Goal: Find contact information: Find contact information

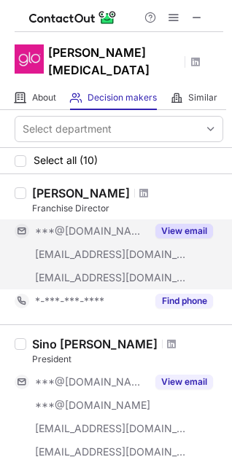
click at [195, 224] on button "View email" at bounding box center [184, 231] width 58 height 15
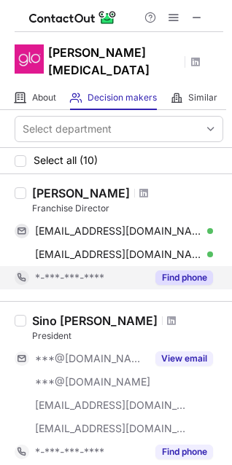
click at [184, 270] on button "Find phone" at bounding box center [184, 277] width 58 height 15
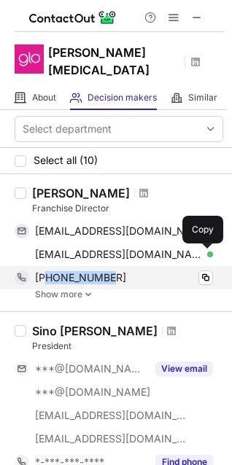
drag, startPoint x: 49, startPoint y: 260, endPoint x: 104, endPoint y: 264, distance: 55.5
click at [104, 271] on span "[PHONE_NUMBER]" at bounding box center [80, 277] width 91 height 13
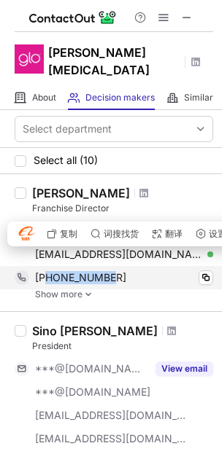
copy span "2142234706"
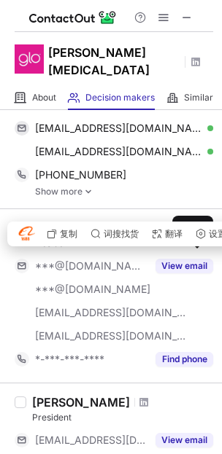
drag, startPoint x: 27, startPoint y: 228, endPoint x: 69, endPoint y: 472, distance: 247.7
click at [69, 454] on html "Glo [MEDICAL_DATA] About About Company Decision makers View Employees Similar S…" at bounding box center [111, 227] width 222 height 454
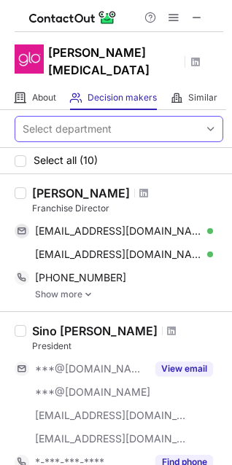
click at [155, 122] on div "Select department" at bounding box center [107, 128] width 184 height 23
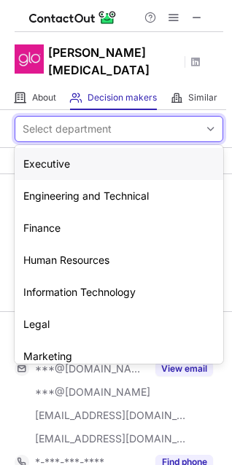
click at [168, 120] on div "Select department" at bounding box center [107, 128] width 184 height 23
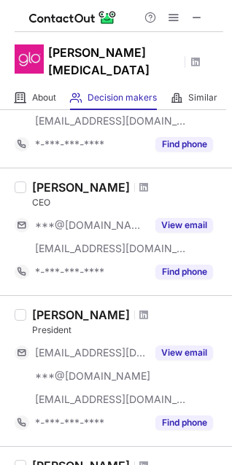
scroll to position [1171, 0]
